Goal: Task Accomplishment & Management: Use online tool/utility

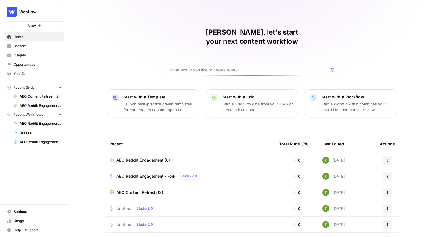
click at [85, 55] on div "Travis, let's start your next content workflow Start with a Template Launch bes…" at bounding box center [252, 137] width 366 height 274
click at [16, 46] on span "Browse" at bounding box center [38, 45] width 48 height 5
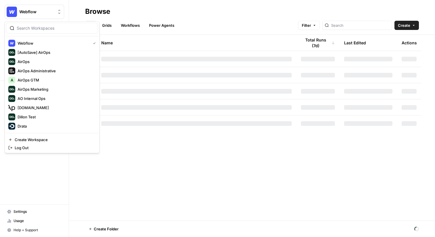
click at [31, 6] on button "Webflow" at bounding box center [35, 12] width 60 height 14
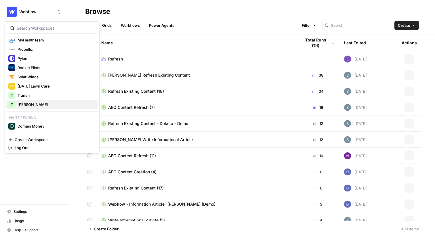
click at [23, 104] on span "[PERSON_NAME]" at bounding box center [56, 105] width 76 height 6
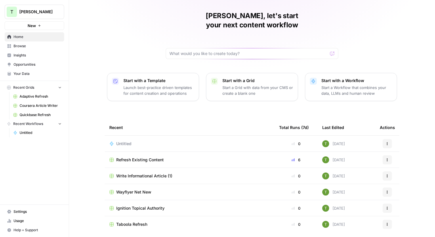
scroll to position [17, 0]
click at [136, 205] on span "Ignition Topical Authority" at bounding box center [140, 208] width 48 height 6
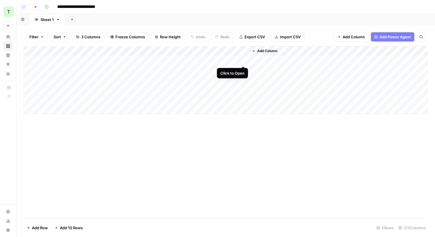
click at [243, 61] on div "Add Column" at bounding box center [225, 80] width 405 height 68
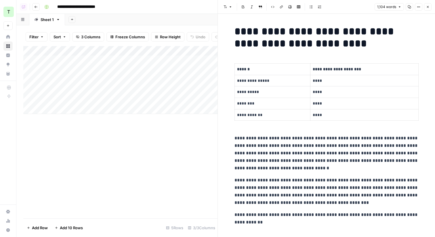
click at [428, 7] on icon "button" at bounding box center [427, 6] width 3 height 3
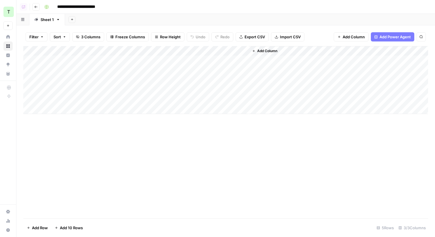
click at [235, 23] on div "Add Sheet" at bounding box center [250, 20] width 370 height 12
click at [138, 18] on div "Add Sheet" at bounding box center [250, 20] width 370 height 12
click at [35, 6] on icon "button" at bounding box center [35, 6] width 3 height 3
